Goal: Information Seeking & Learning: Find specific fact

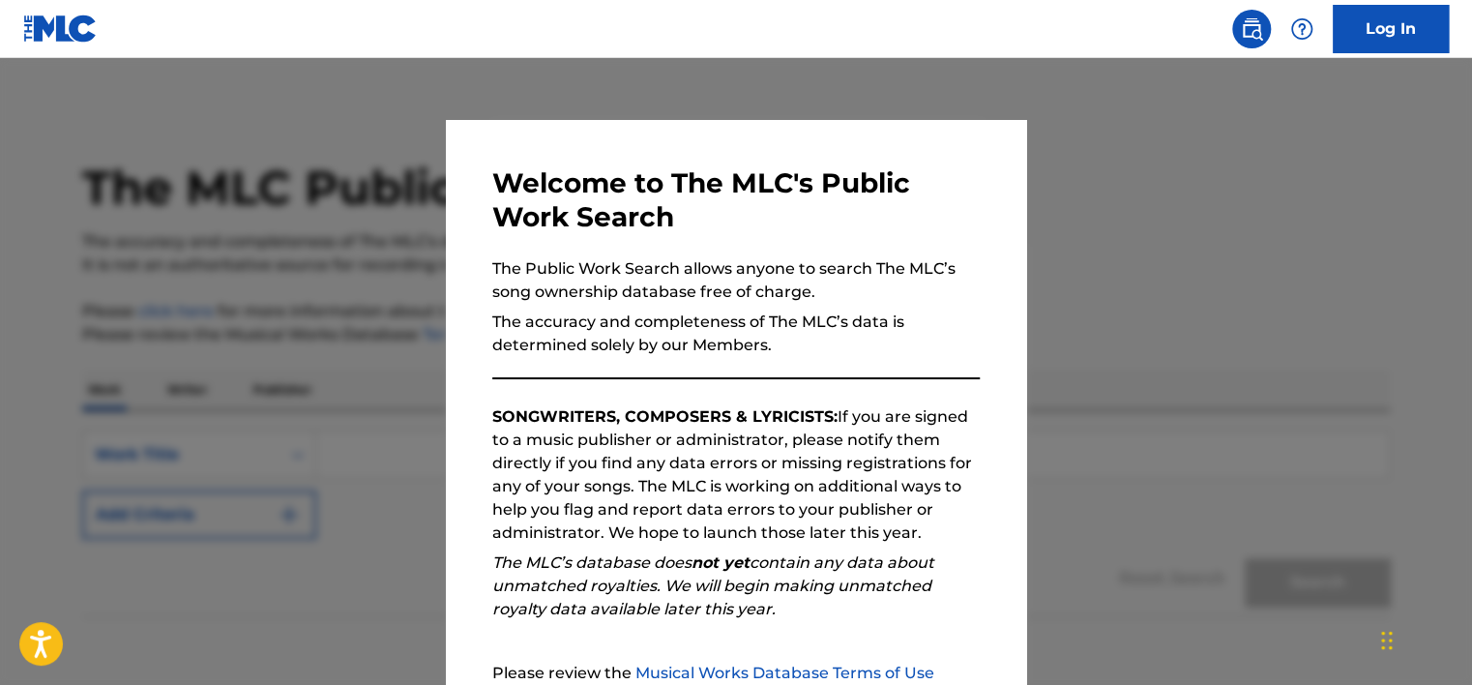
scroll to position [200, 0]
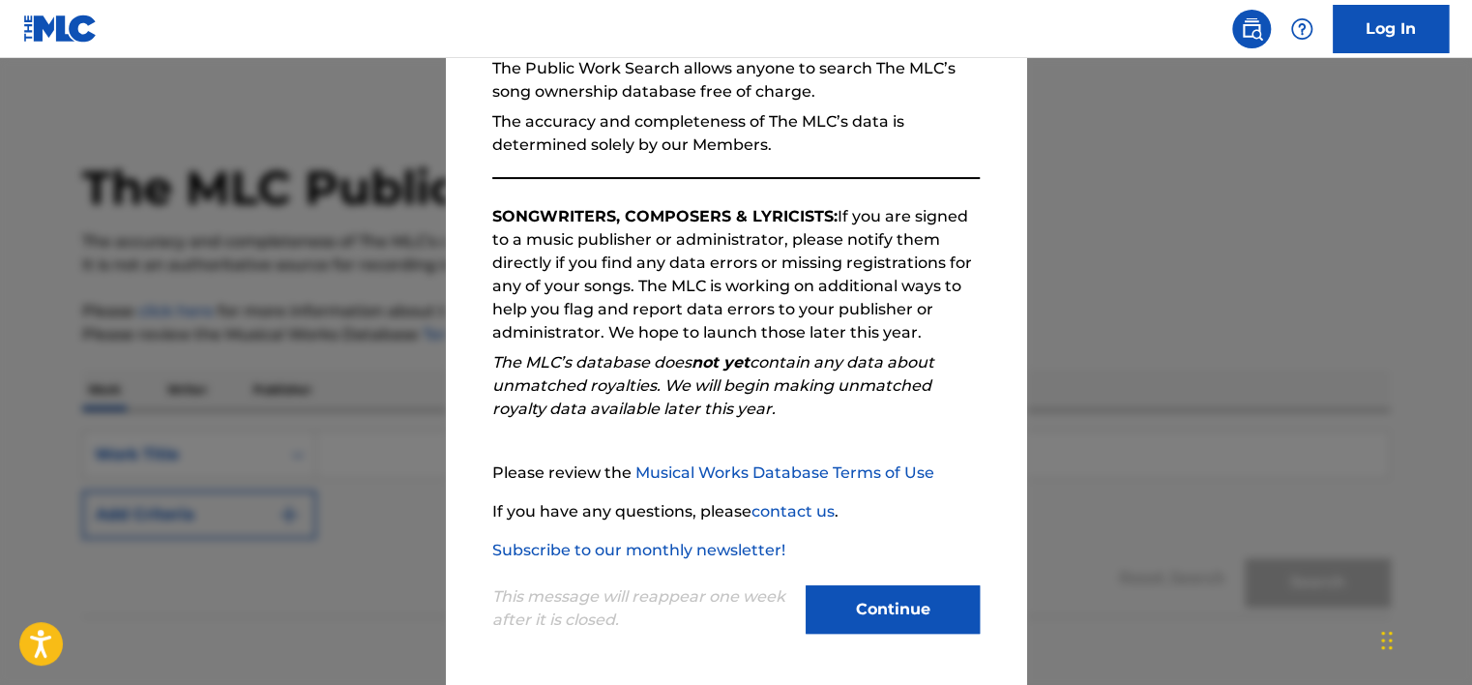
click at [848, 599] on button "Continue" at bounding box center [893, 609] width 174 height 48
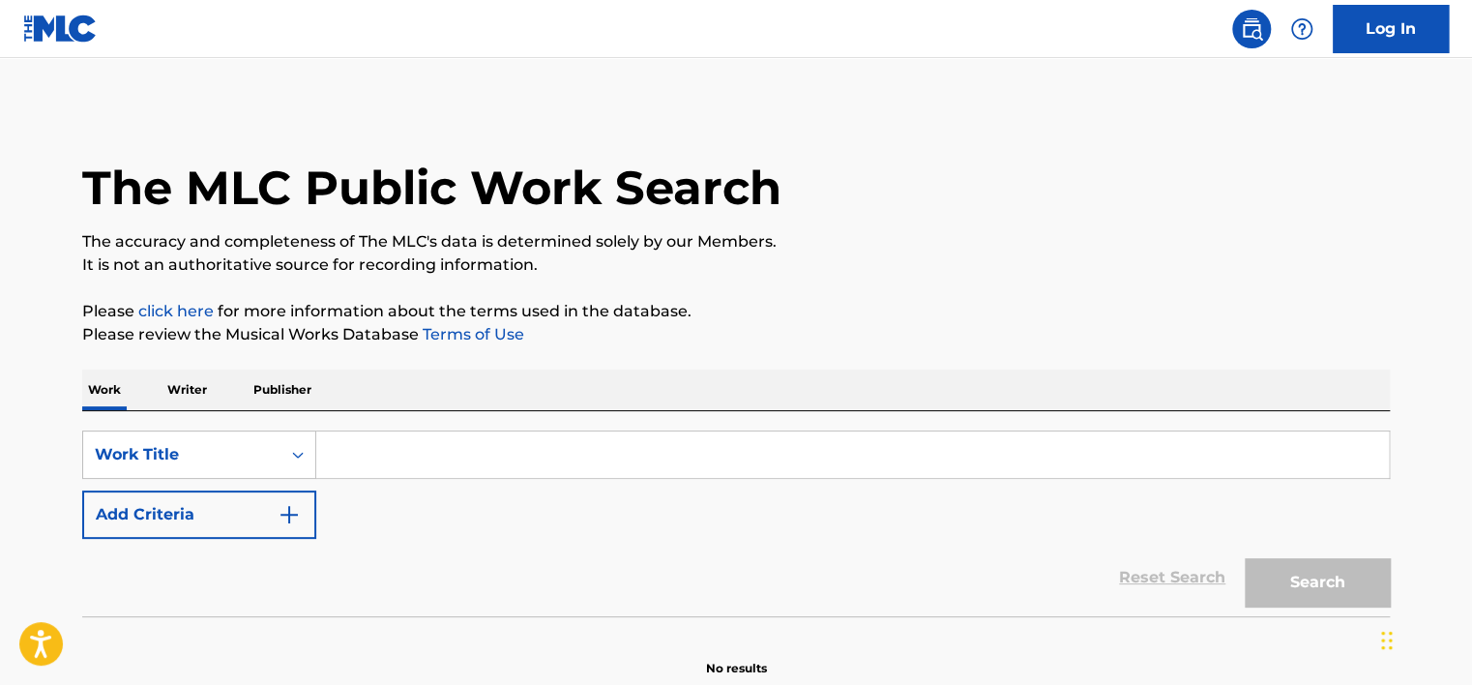
click at [567, 454] on input "Search Form" at bounding box center [852, 454] width 1073 height 46
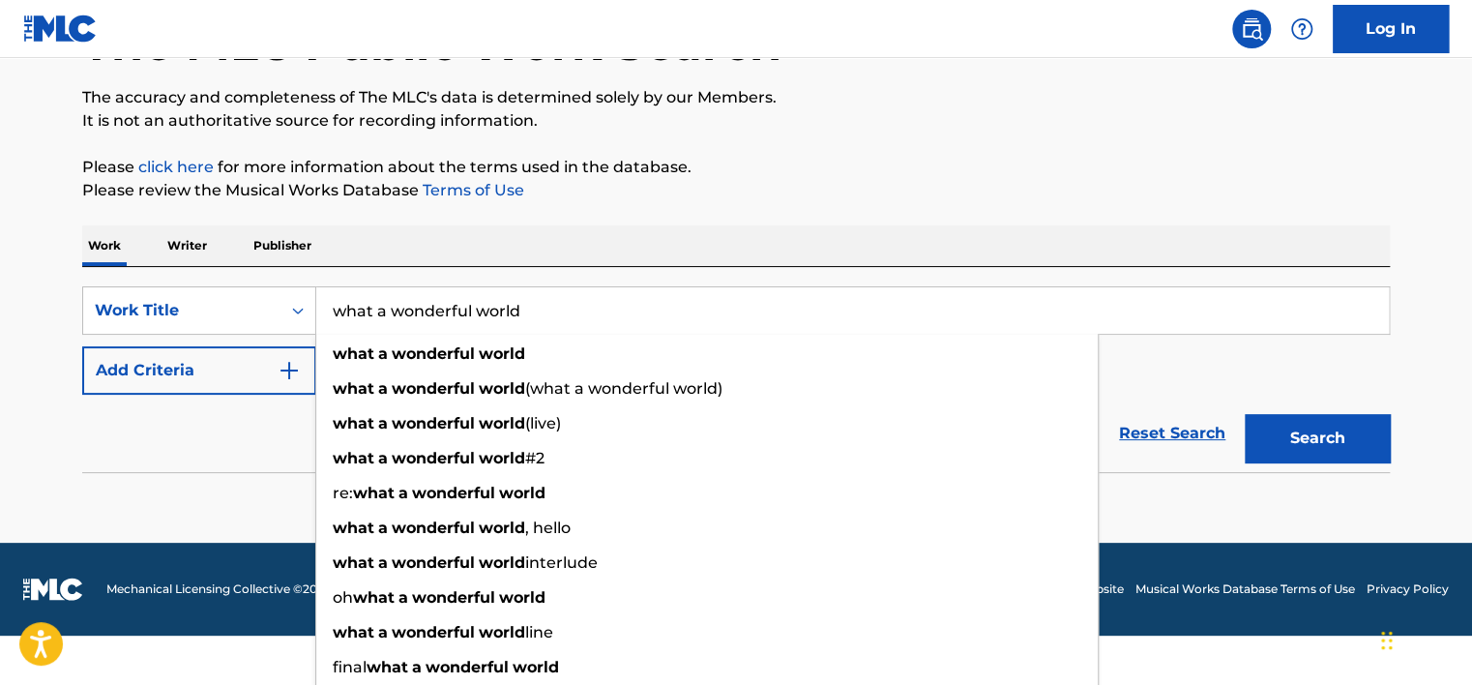
type input "what a wonderful world"
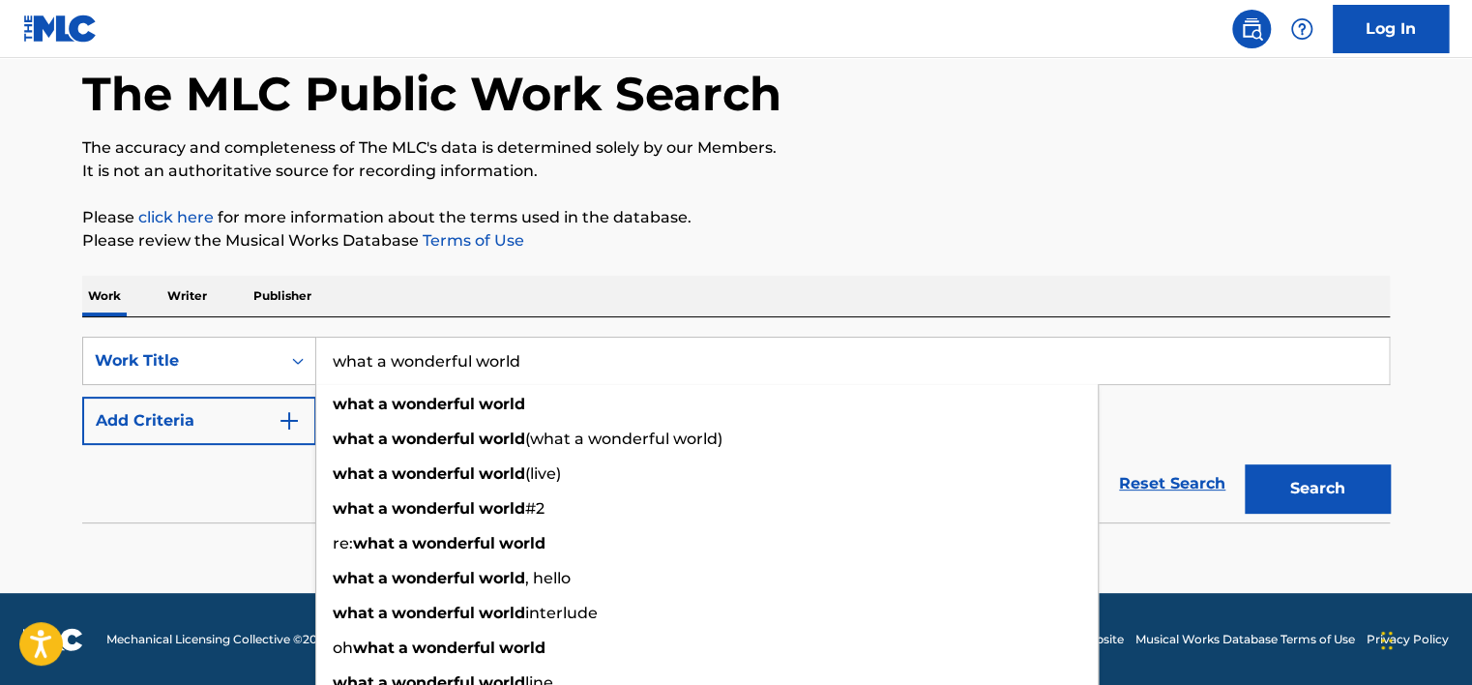
click at [166, 454] on div "Reset Search Search" at bounding box center [736, 483] width 1308 height 77
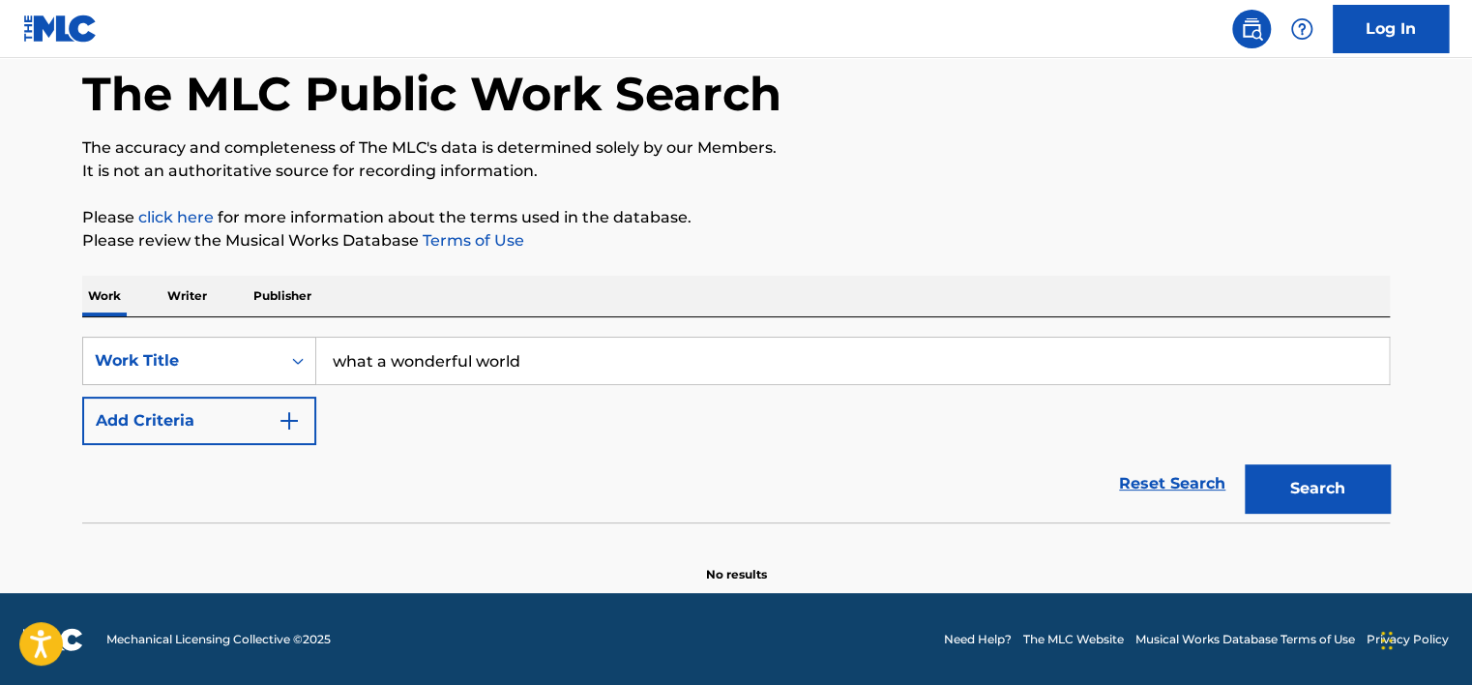
click at [199, 418] on button "Add Criteria" at bounding box center [199, 421] width 234 height 48
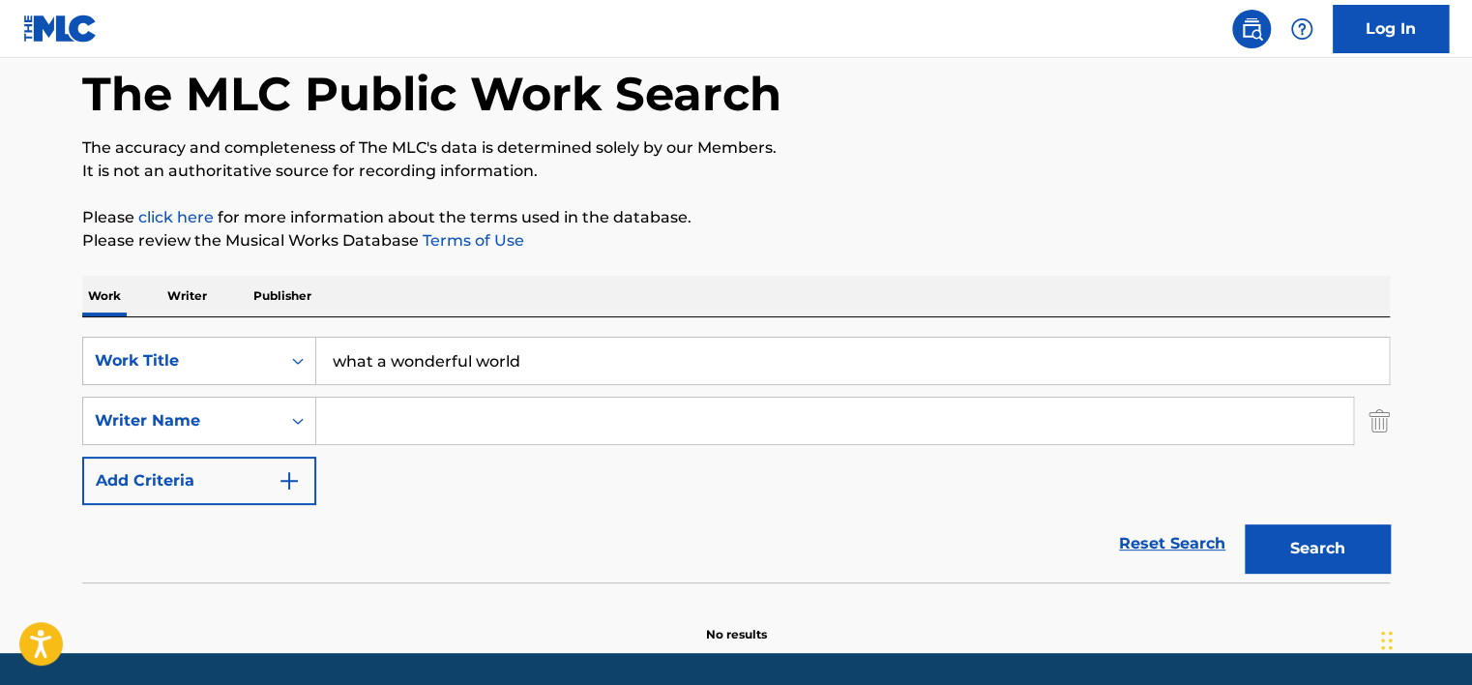
click at [396, 427] on input "Search Form" at bounding box center [834, 421] width 1037 height 46
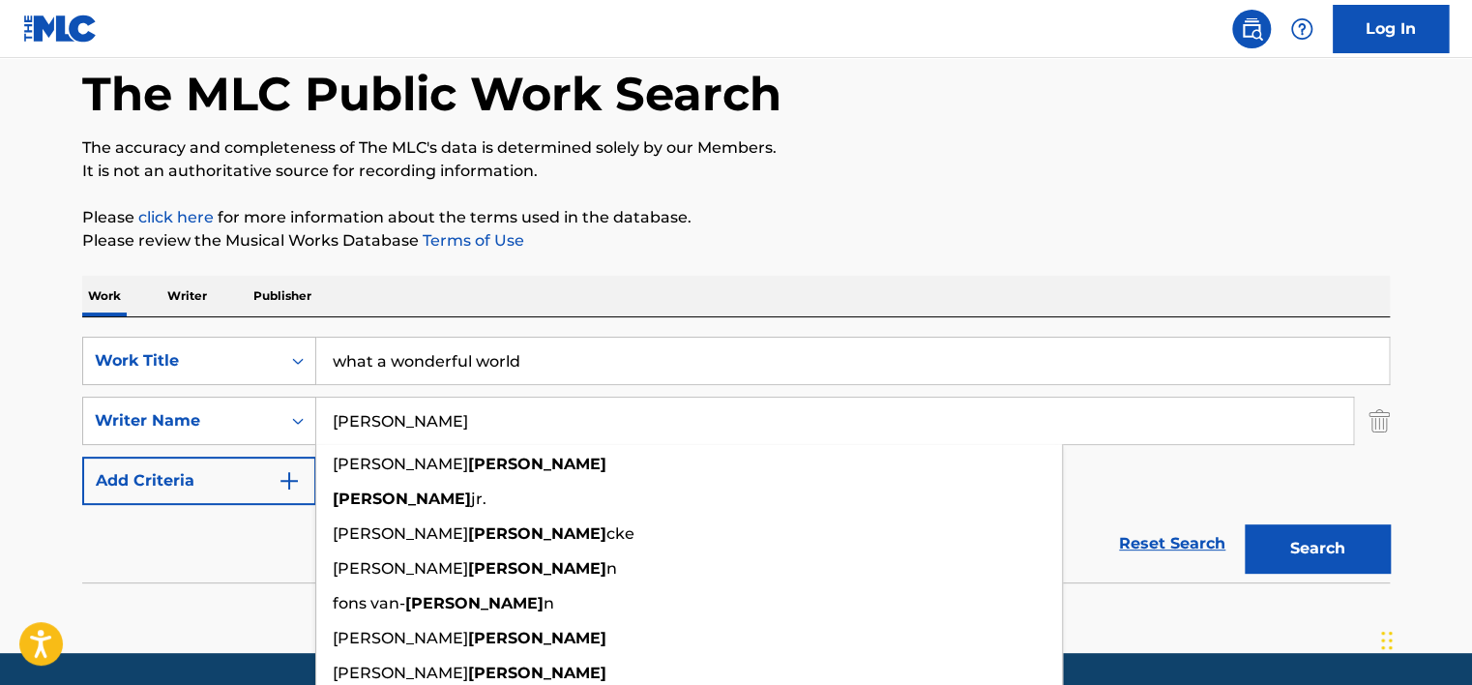
type input "[PERSON_NAME]"
click at [1131, 486] on div "SearchWithCriteria963a5b4e-5f94-4c6a-a6d4-6abd4f26e613 Work Title what a wonder…" at bounding box center [736, 421] width 1308 height 168
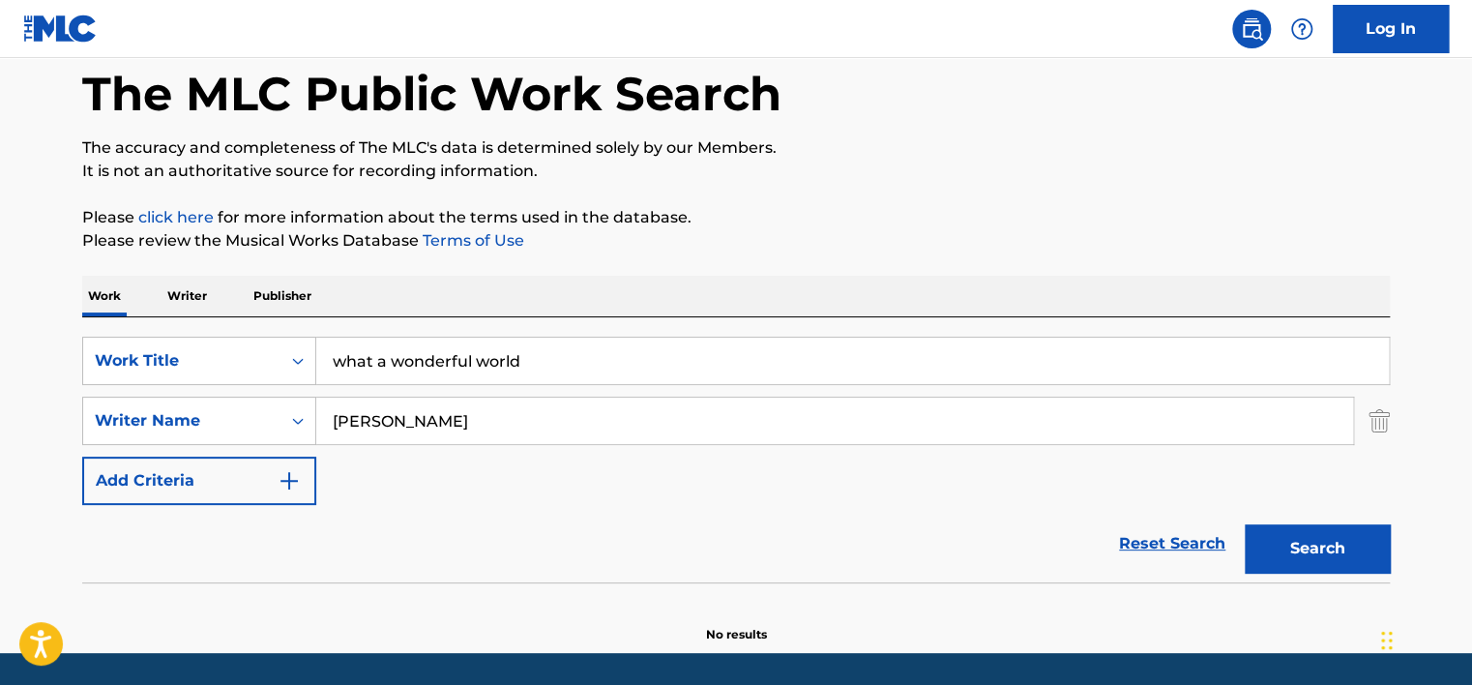
click at [1279, 531] on button "Search" at bounding box center [1317, 548] width 145 height 48
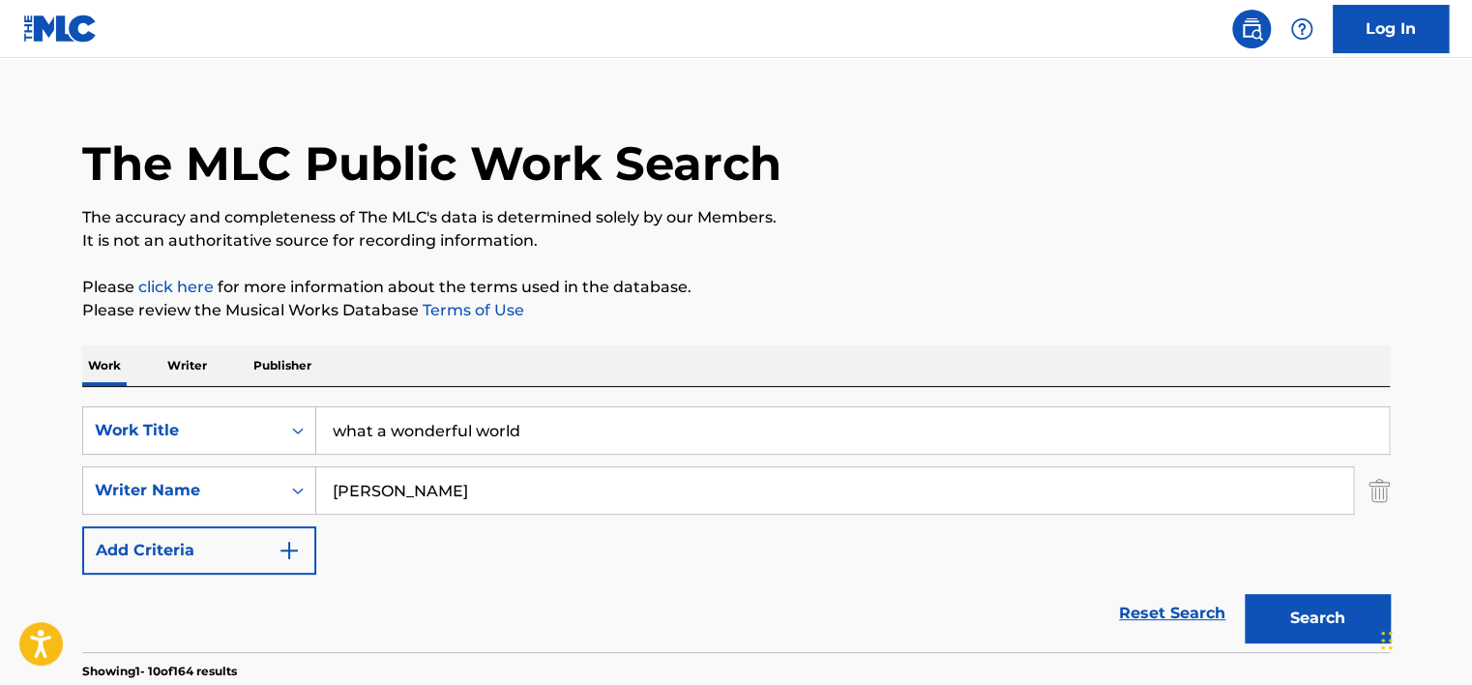
scroll to position [0, 0]
